Goal: Task Accomplishment & Management: Use online tool/utility

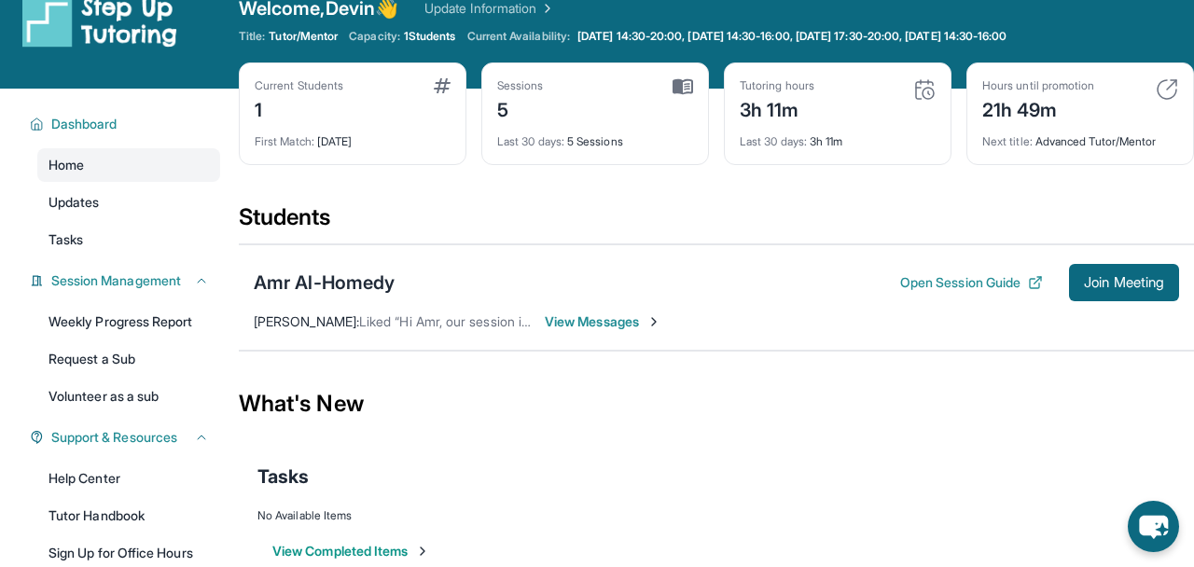
scroll to position [37, 0]
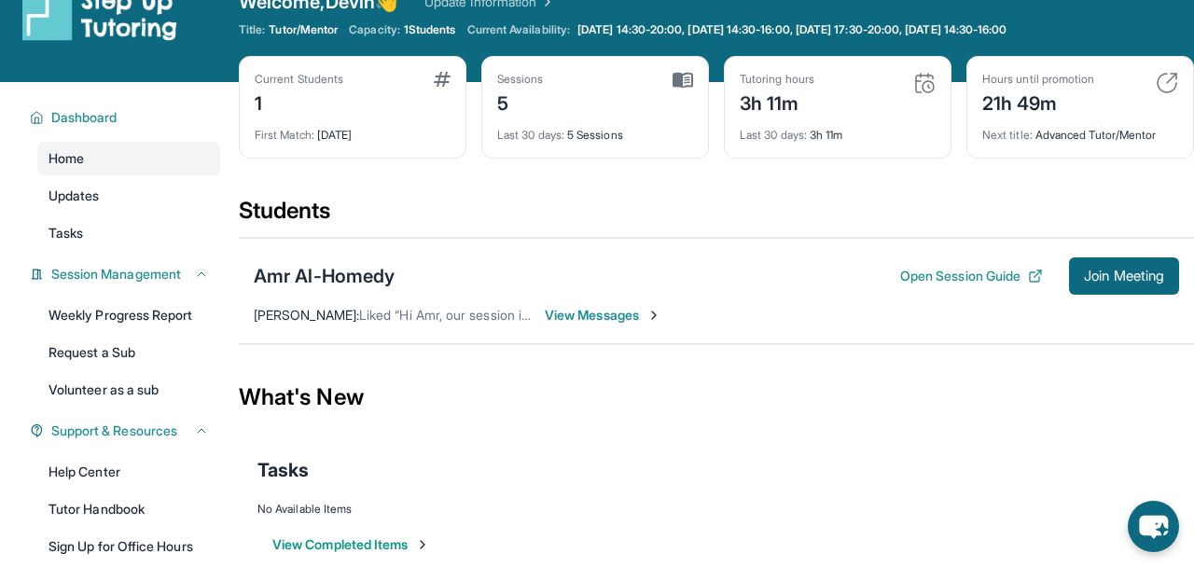
click at [578, 317] on span "View Messages" at bounding box center [603, 315] width 117 height 19
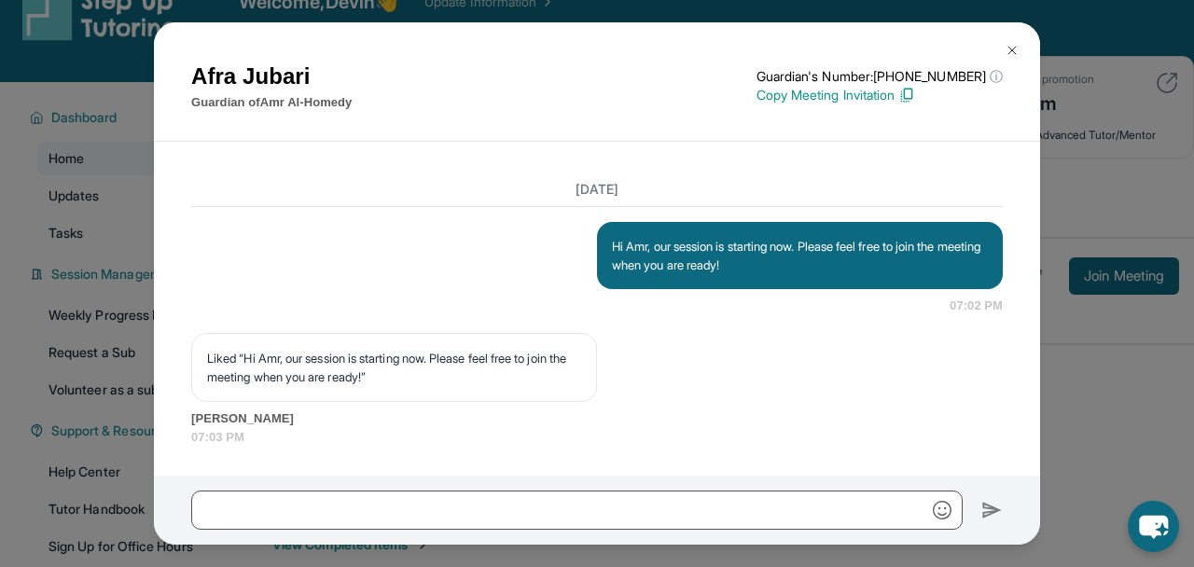
scroll to position [4343, 0]
click at [435, 371] on p "Liked “Hi Amr, our session is starting now. Please feel free to join the meetin…" at bounding box center [394, 367] width 374 height 37
click at [997, 51] on button at bounding box center [1012, 50] width 37 height 37
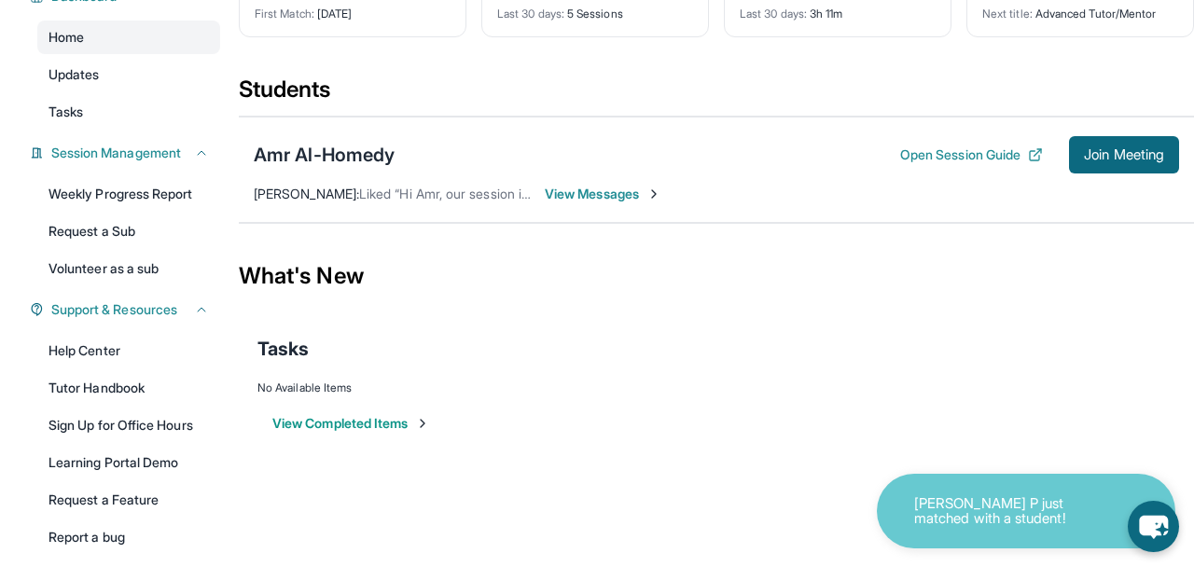
scroll to position [0, 0]
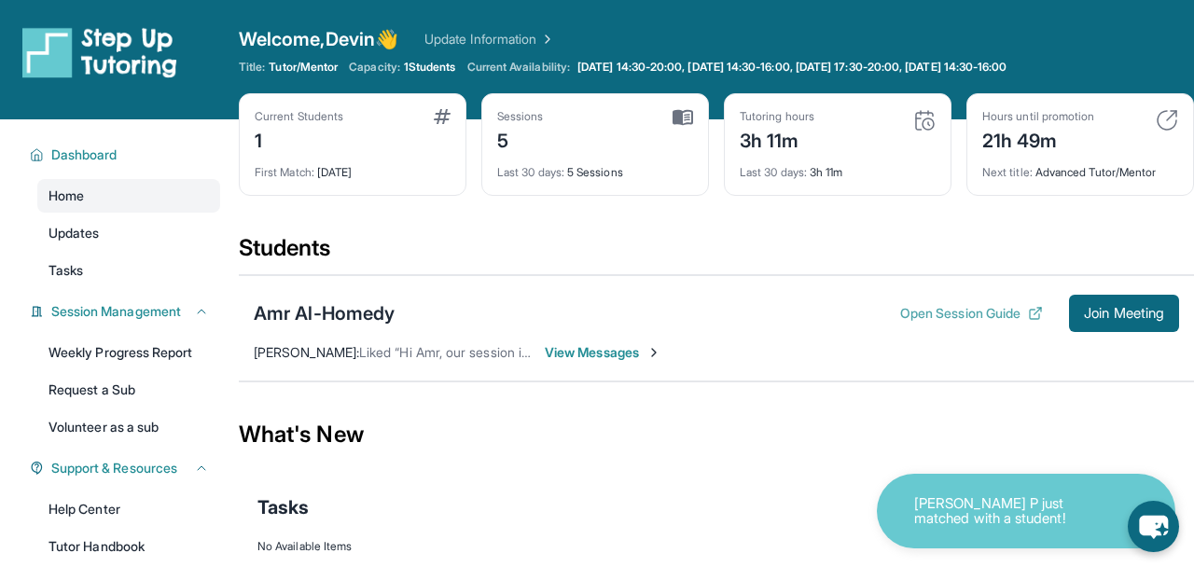
click at [923, 320] on button "Open Session Guide" at bounding box center [971, 313] width 143 height 19
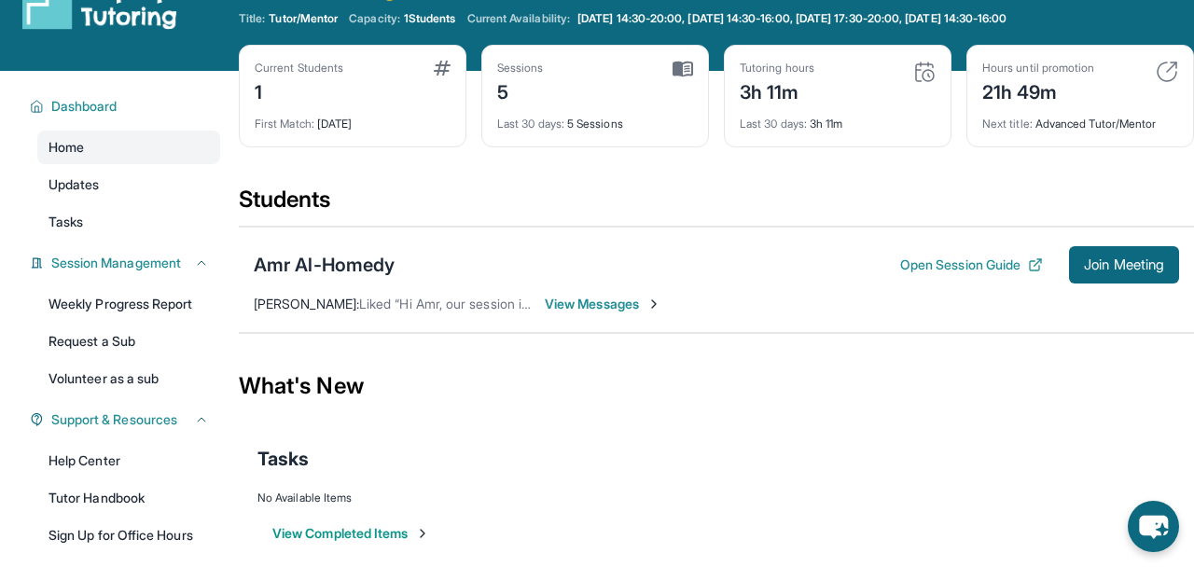
scroll to position [53, 0]
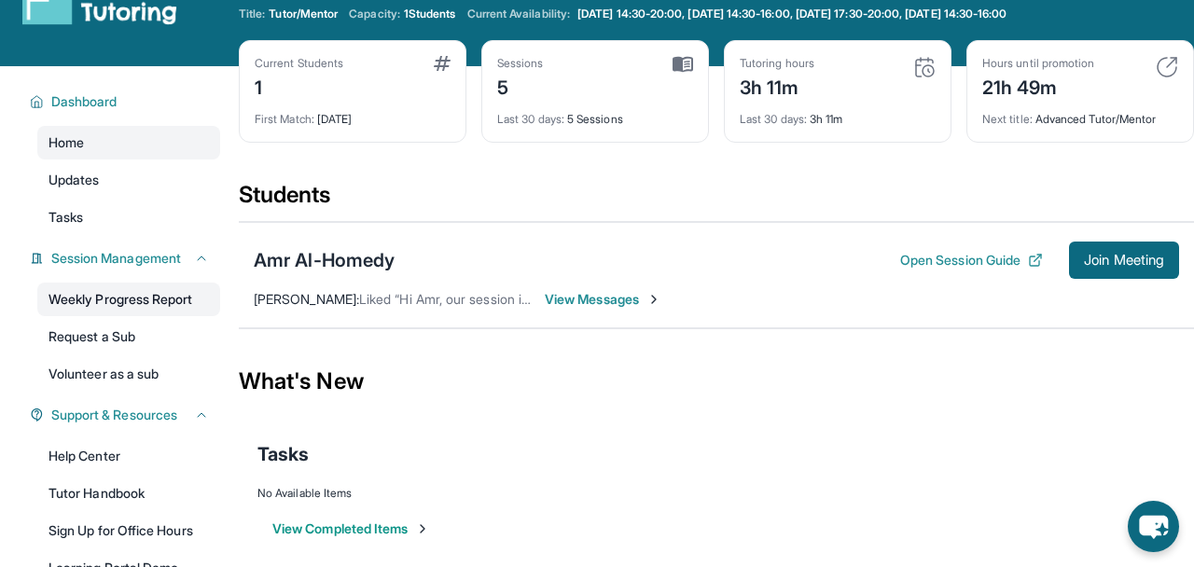
click at [179, 294] on link "Weekly Progress Report" at bounding box center [128, 300] width 183 height 34
